Goal: Obtain resource: Download file/media

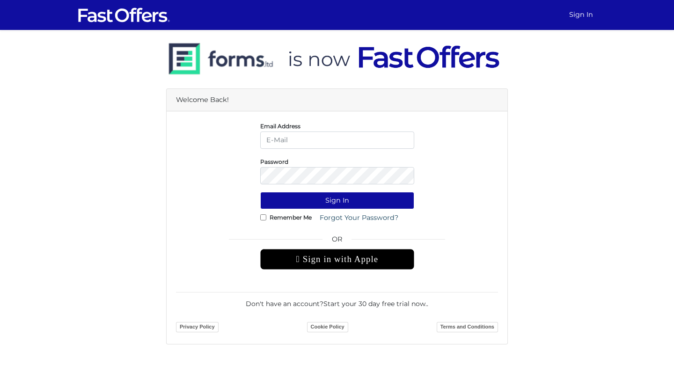
click at [388, 260] on div " Sign in with Apple" at bounding box center [337, 259] width 154 height 21
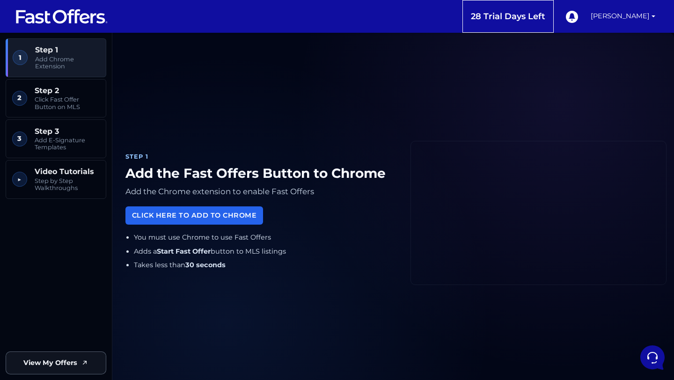
click at [62, 364] on span "View My Offers" at bounding box center [50, 363] width 54 height 11
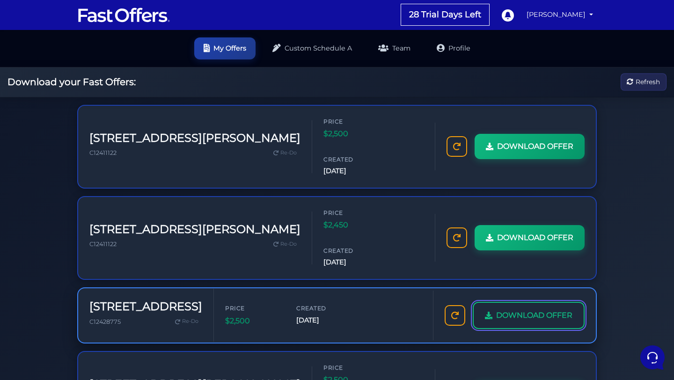
click at [517, 309] on span "DOWNLOAD OFFER" at bounding box center [534, 315] width 76 height 12
